Goal: Transaction & Acquisition: Purchase product/service

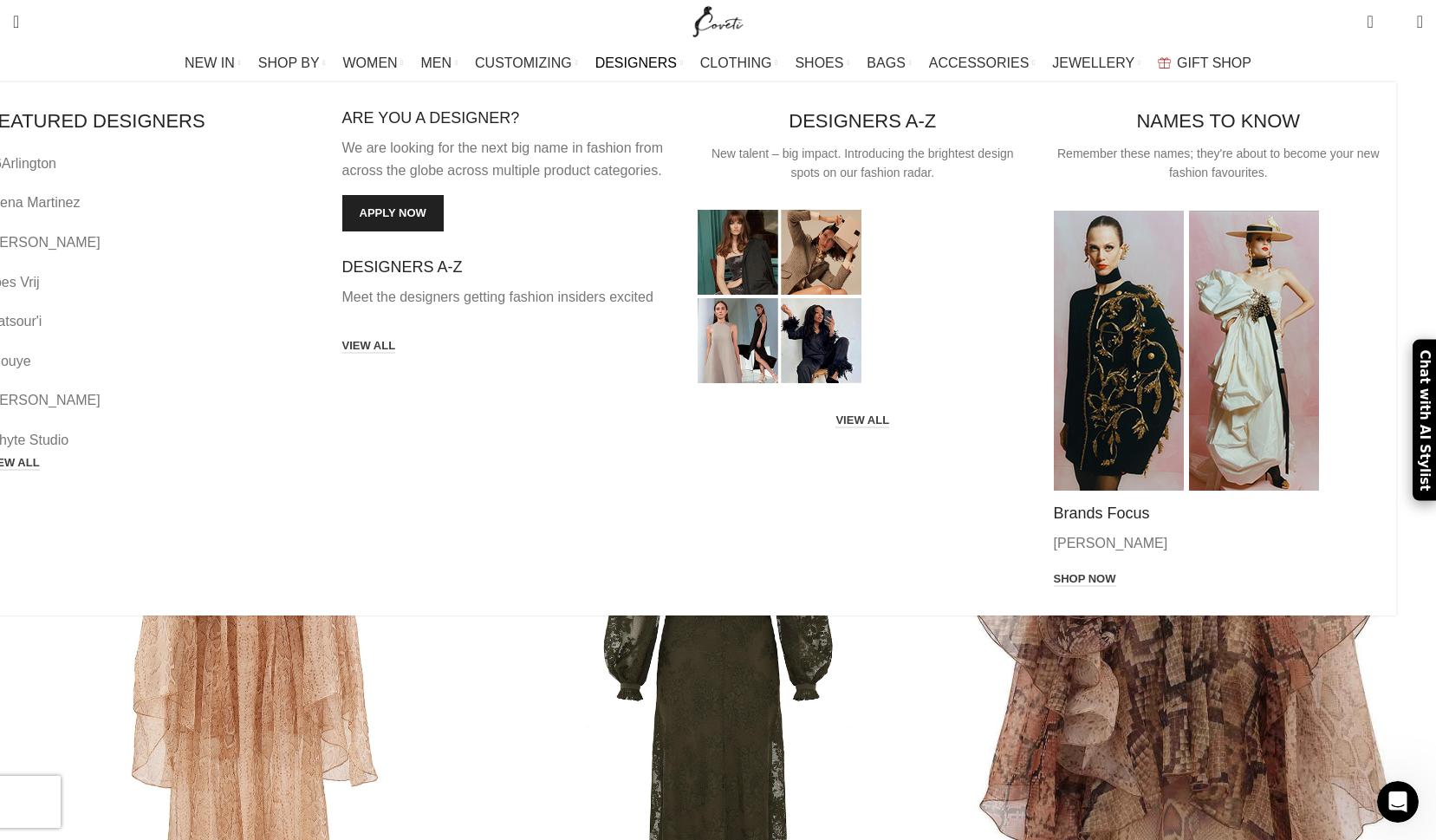
click at [642, 83] on div "FEATURED DESIGNERS 16Arlington Arena Martinez Gemy Maalouf Loes Vrij Matsour'i …" at bounding box center [679, 349] width 1436 height 533
click at [645, 58] on span "DESIGNERS" at bounding box center [636, 63] width 82 height 16
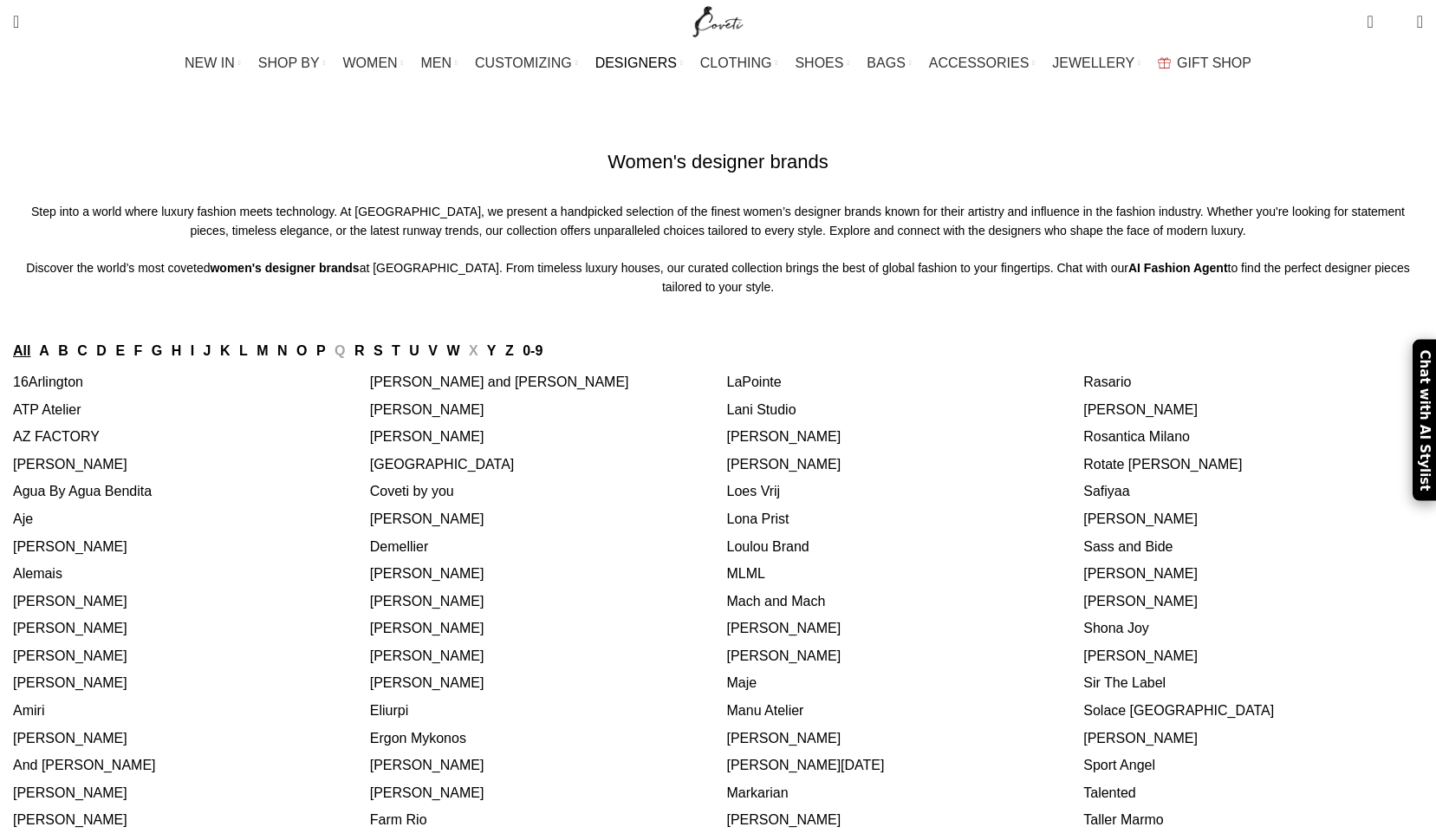
click at [268, 358] on link "M" at bounding box center [263, 350] width 12 height 14
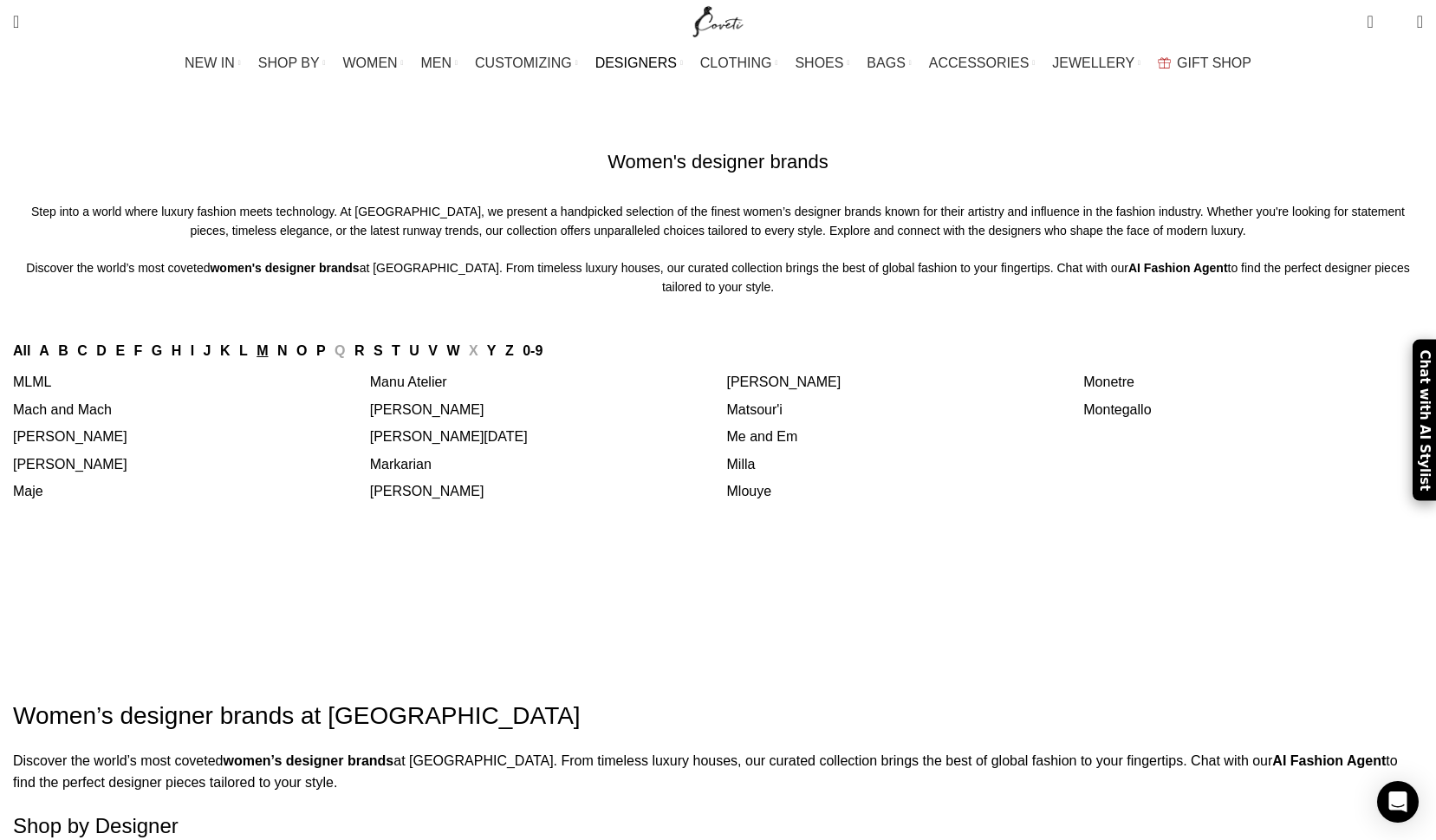
click at [771, 444] on link "Me and Em" at bounding box center [763, 436] width 71 height 14
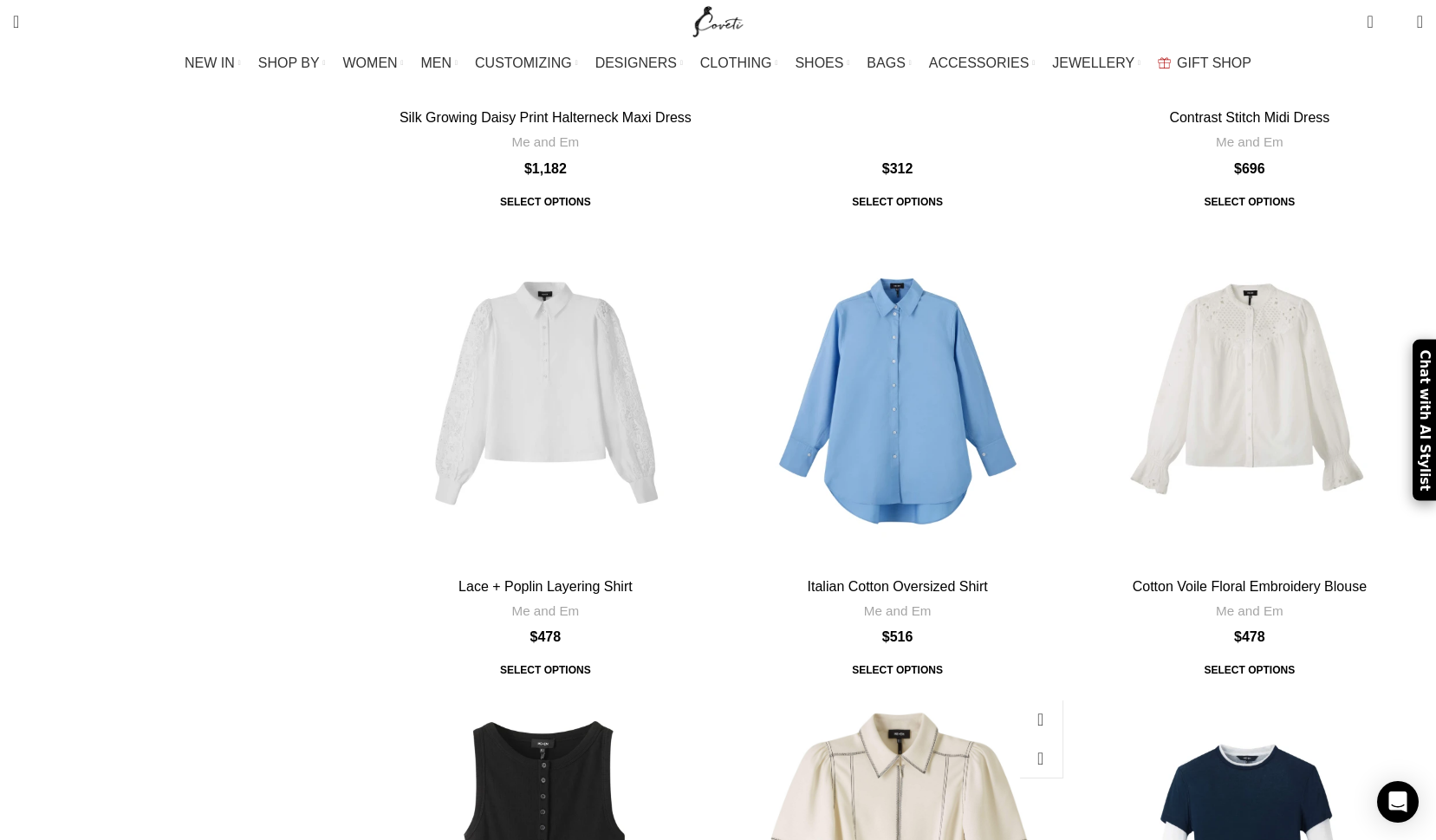
scroll to position [7218, 0]
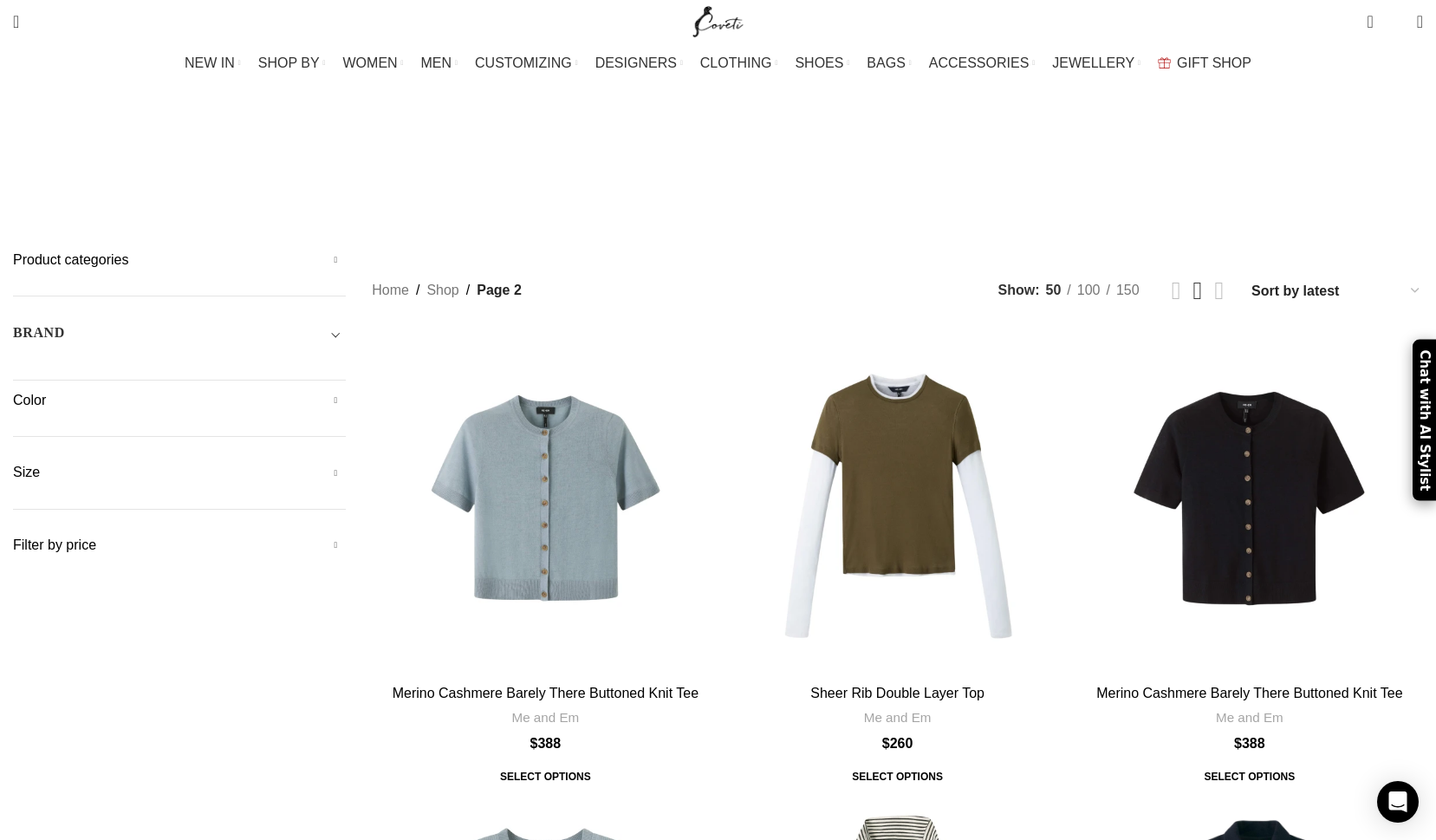
click at [346, 250] on h5 "Product categories" at bounding box center [180, 260] width 333 height 19
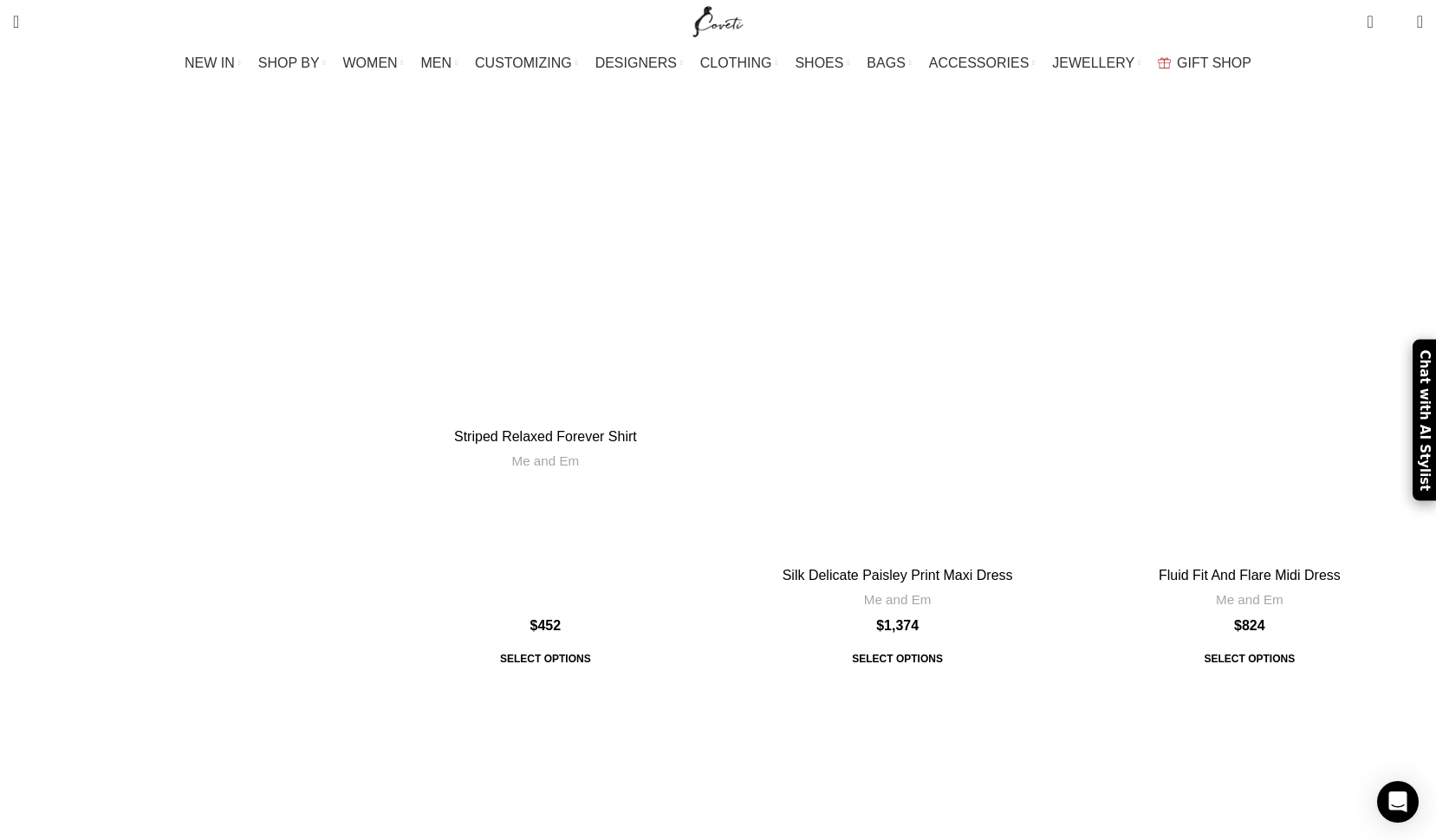
scroll to position [6544, 0]
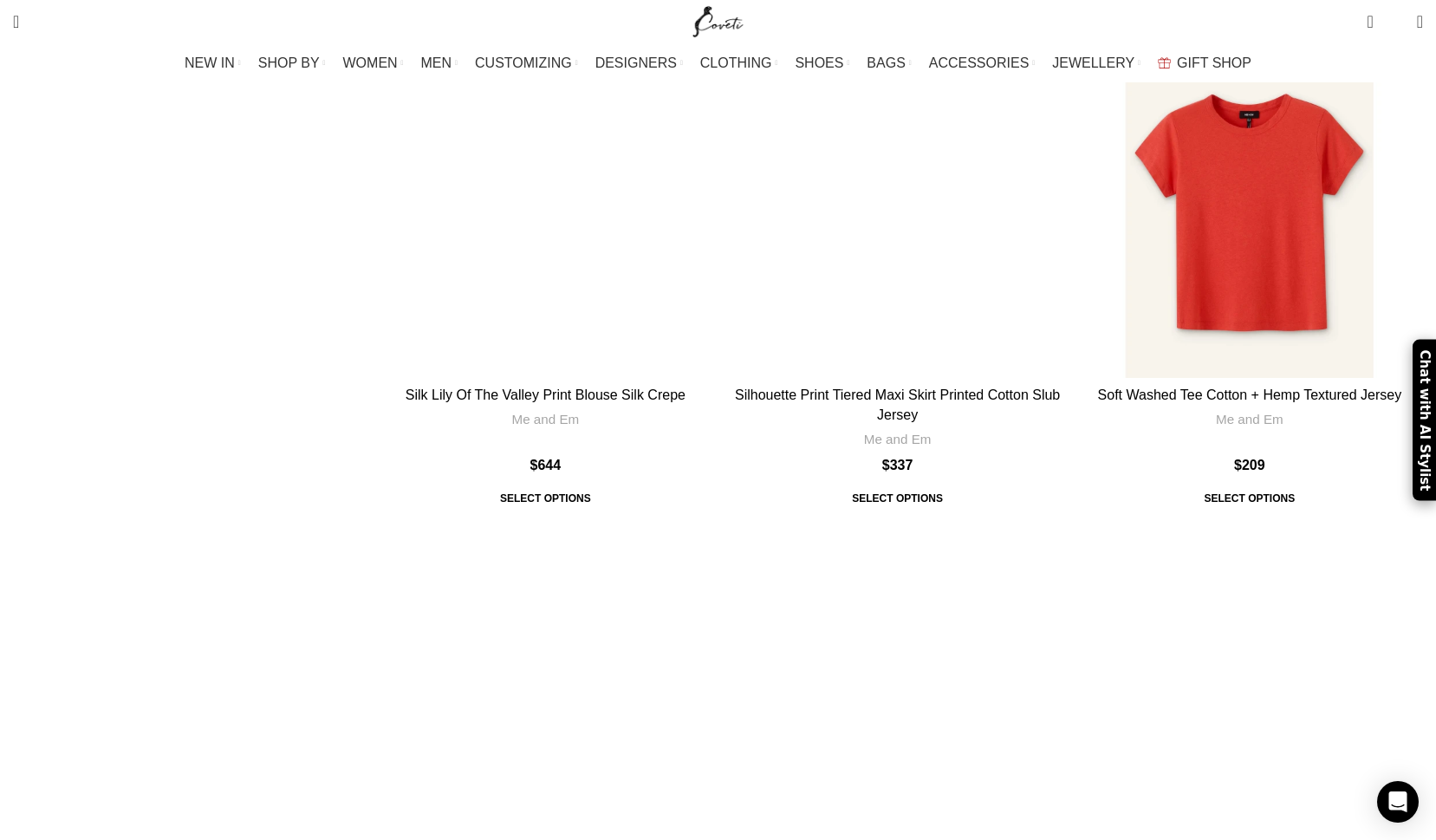
scroll to position [5956, 0]
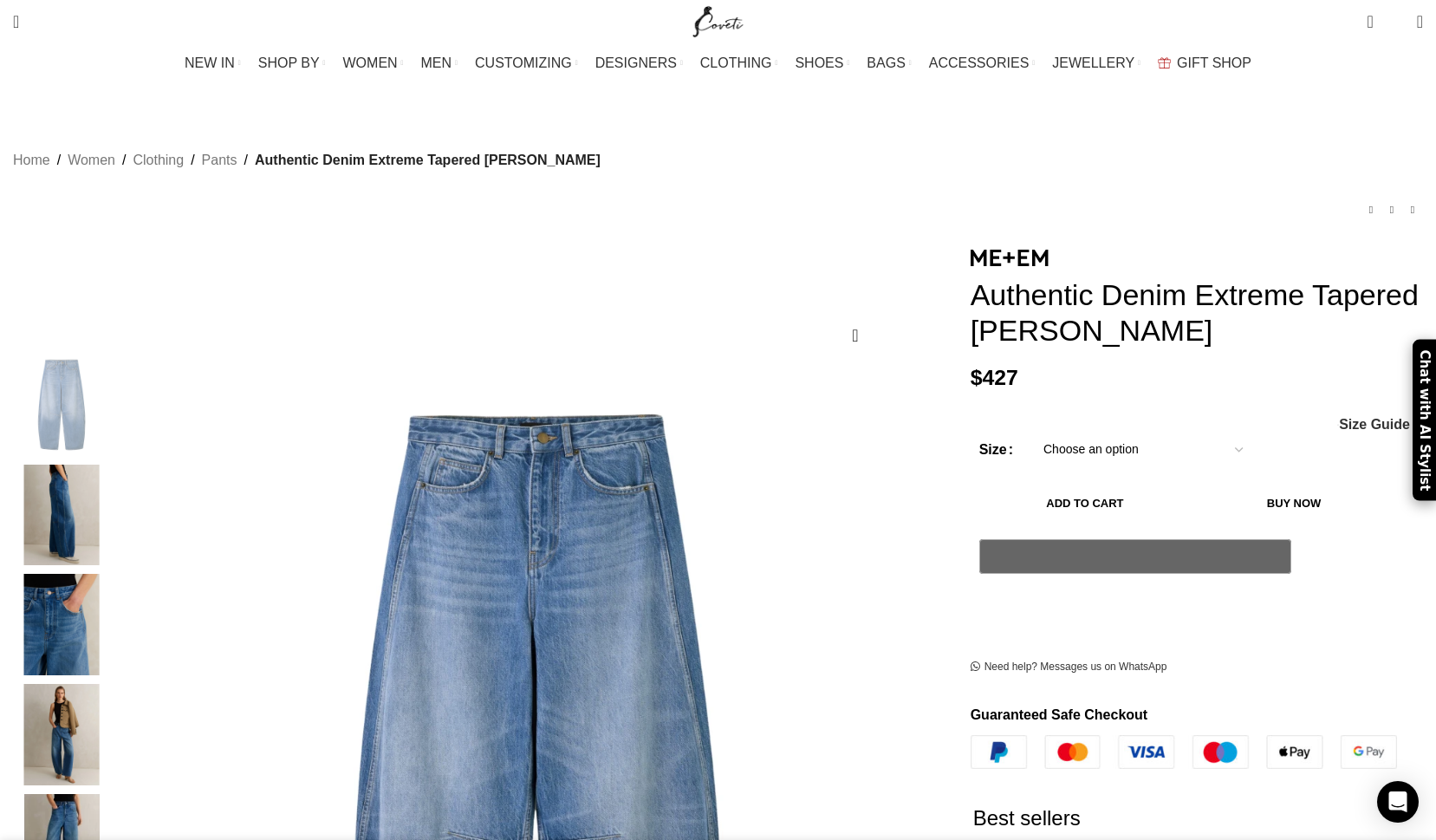
scroll to position [0, 730]
